Goal: Use online tool/utility: Use online tool/utility

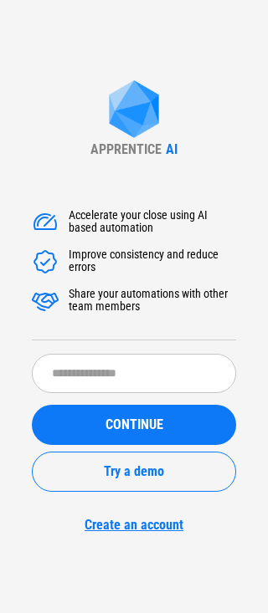
click at [217, 575] on div "APPRENTICE AI Accelerate your close using AI based automation Improve consisten…" at bounding box center [134, 306] width 268 height 613
click at [223, 582] on div "APPRENTICE AI Accelerate your close using AI based automation Improve consisten…" at bounding box center [134, 306] width 268 height 613
